Goal: Transaction & Acquisition: Purchase product/service

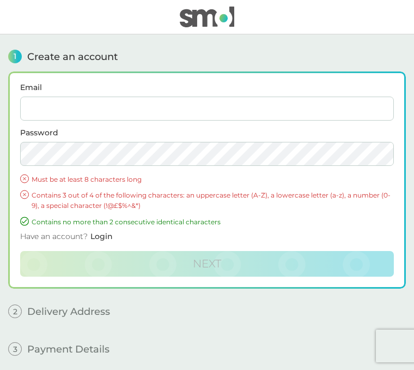
click at [125, 111] on input "Email" at bounding box center [207, 108] width 374 height 24
type input "[EMAIL_ADDRESS][DOMAIN_NAME]"
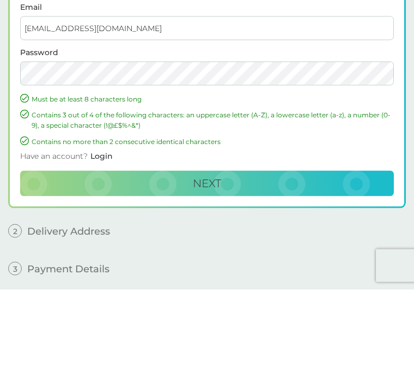
scroll to position [81, 0]
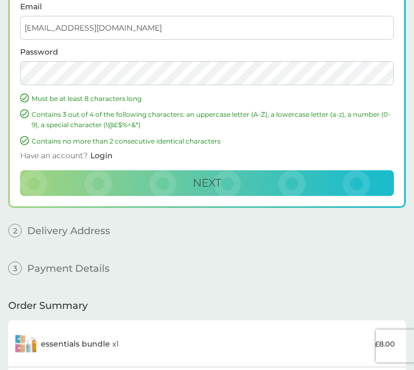
click at [260, 185] on button "Next" at bounding box center [207, 183] width 374 height 26
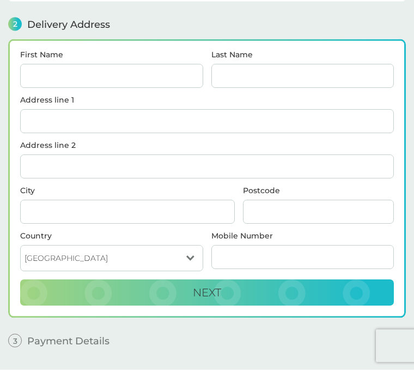
scroll to position [130, 0]
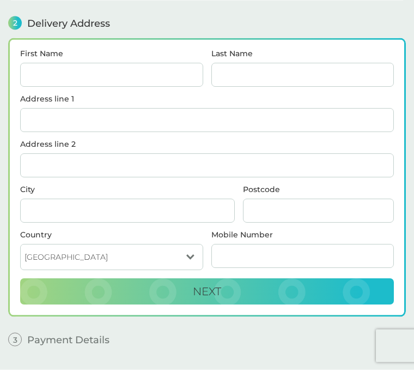
click at [134, 81] on input "First Name" at bounding box center [111, 75] width 183 height 24
type input "[PERSON_NAME]"
type input "[STREET_ADDRESS]"
type input "[GEOGRAPHIC_DATA]"
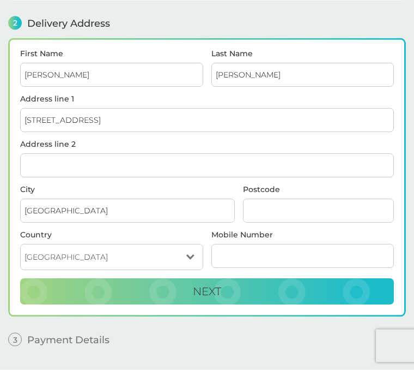
type input "IP2 9EE"
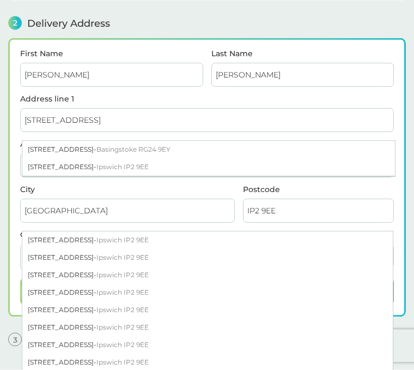
scroll to position [131, 0]
click at [149, 167] on span "Ipswich IP2 9EE" at bounding box center [122, 166] width 52 height 8
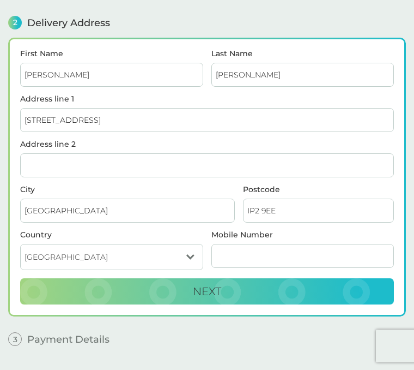
click at [266, 256] on input "Mobile Number" at bounding box center [302, 256] width 183 height 24
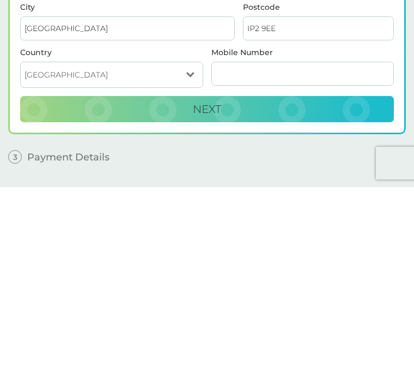
type input "07515572229"
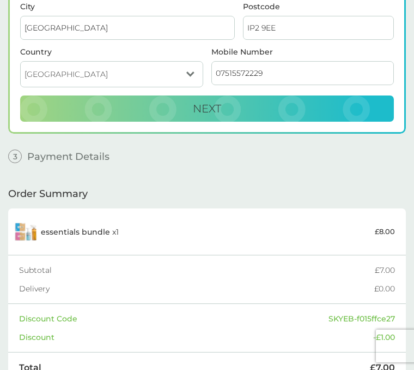
click at [249, 108] on button "Next" at bounding box center [207, 108] width 374 height 26
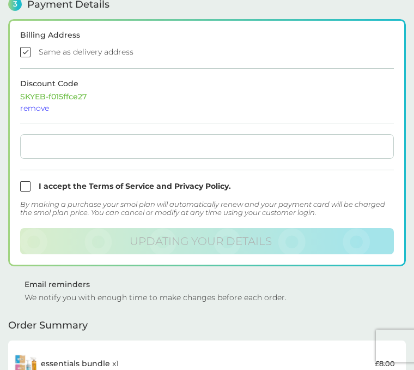
checkbox input "true"
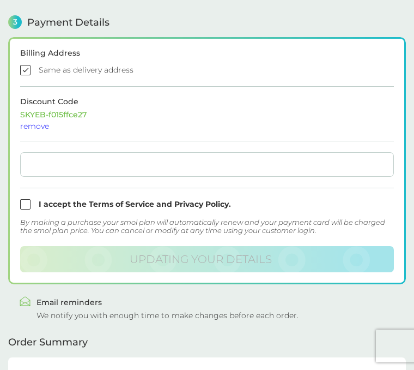
scroll to position [295, 0]
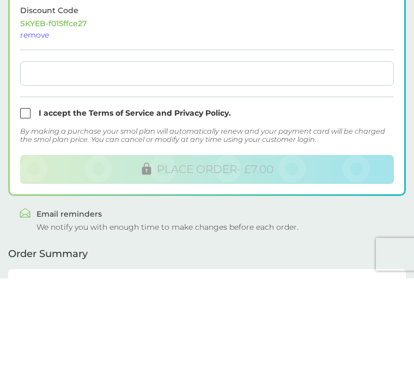
click at [30, 199] on input "checkbox" at bounding box center [207, 204] width 374 height 10
checkbox input "true"
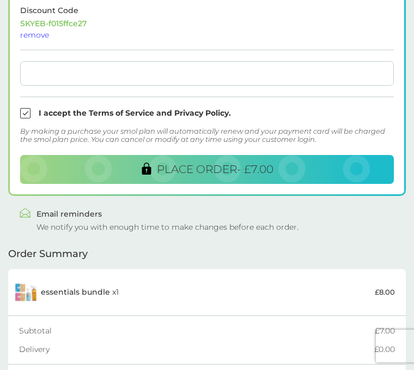
click at [273, 168] on span "PLACE ORDER - £7.00" at bounding box center [215, 168] width 117 height 13
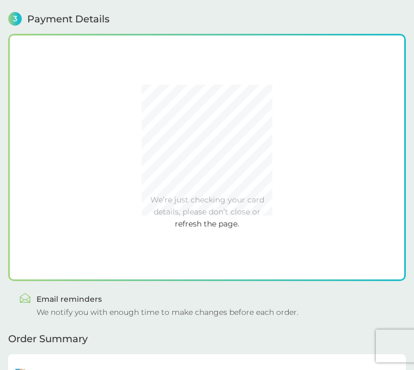
scroll to position [295, 0]
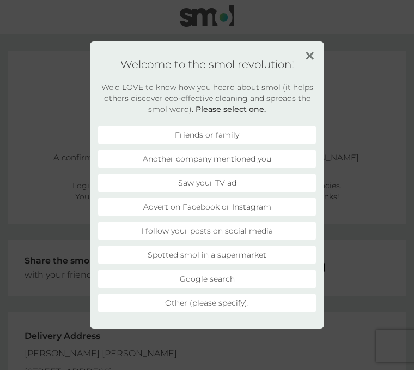
click at [261, 305] on li "Other (please specify)." at bounding box center [207, 302] width 218 height 19
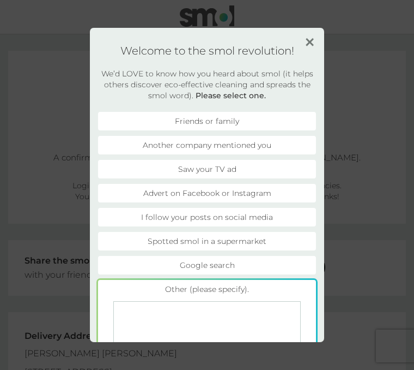
click at [214, 313] on textarea at bounding box center [206, 328] width 187 height 54
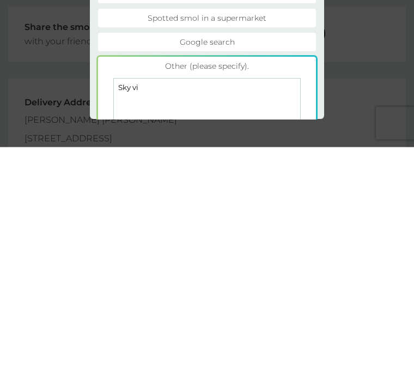
type textarea "Sky vip"
click at [247, 363] on button "Submit" at bounding box center [207, 376] width 186 height 26
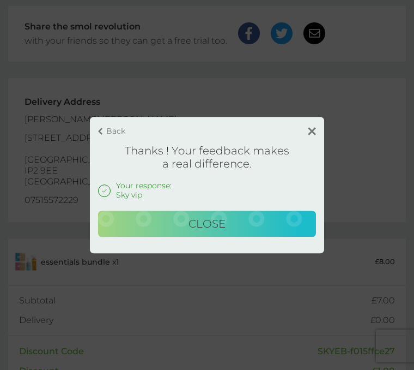
click at [311, 129] on img at bounding box center [312, 131] width 8 height 8
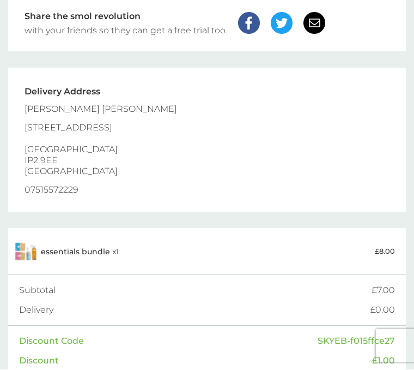
scroll to position [329, 0]
